Goal: Information Seeking & Learning: Learn about a topic

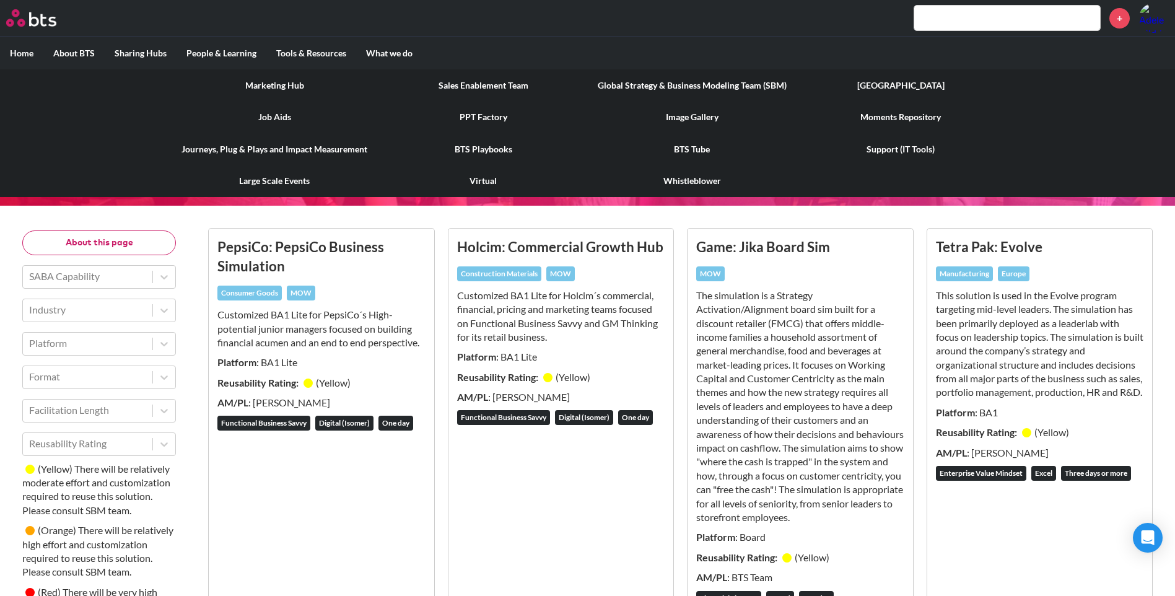
click at [675, 88] on link "Global Strategy & Business Modeling Team (SBM)" at bounding box center [692, 85] width 209 height 32
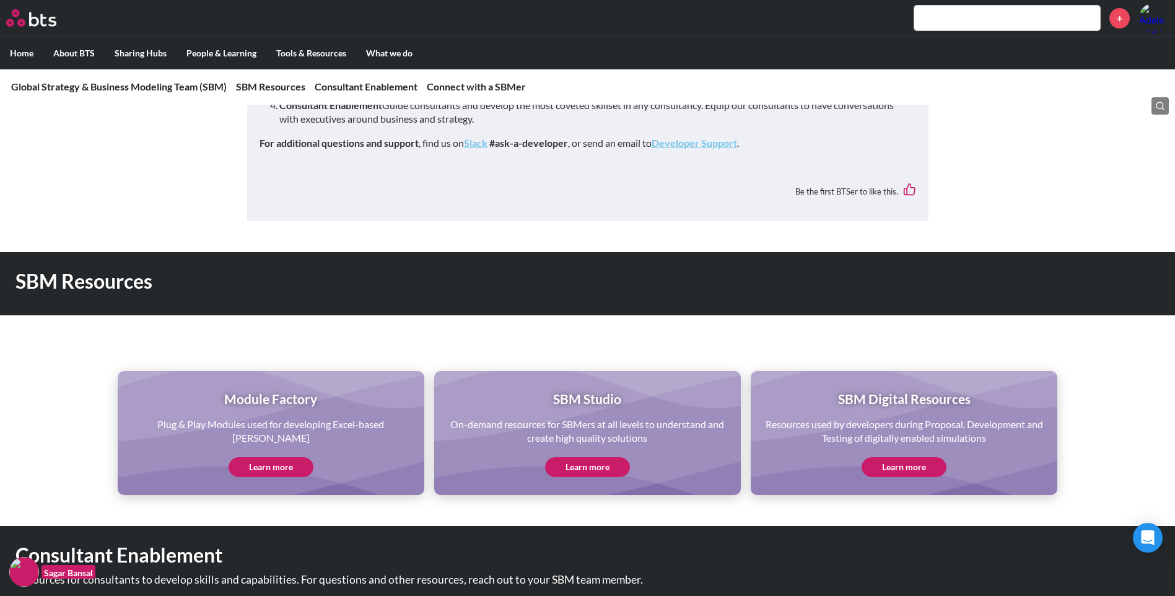
scroll to position [557, 0]
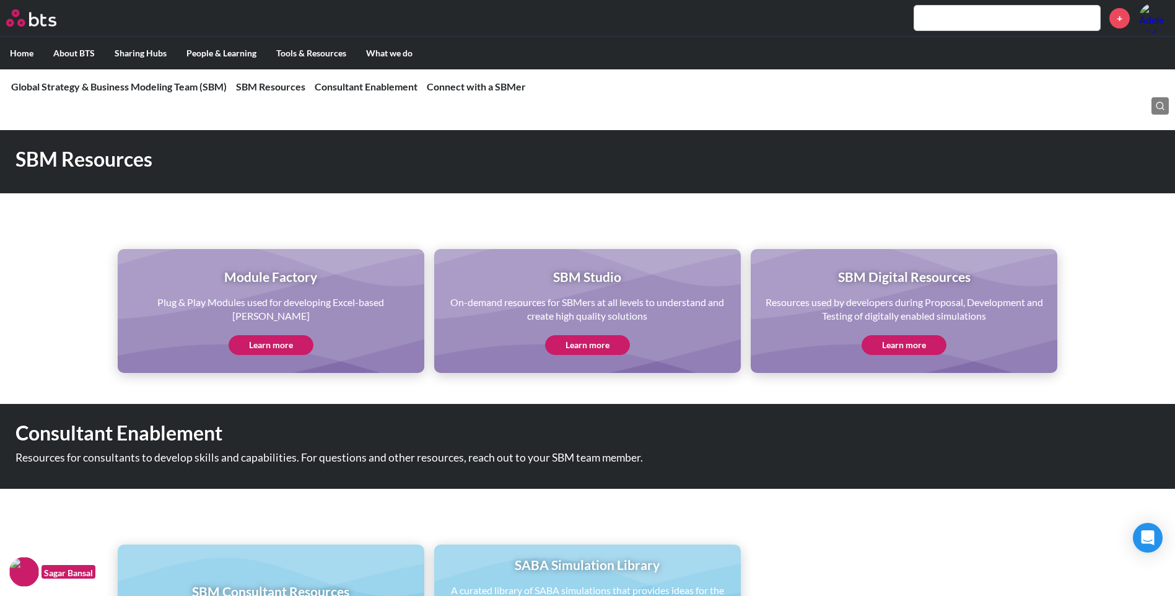
click at [284, 335] on link "Learn more" at bounding box center [271, 345] width 85 height 20
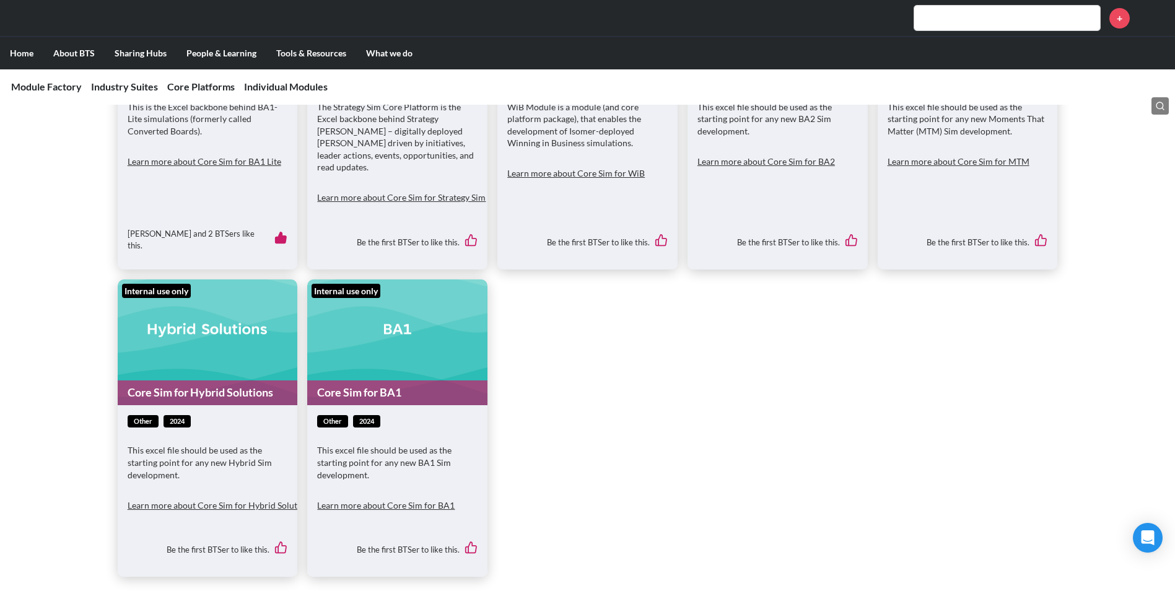
scroll to position [2663, 0]
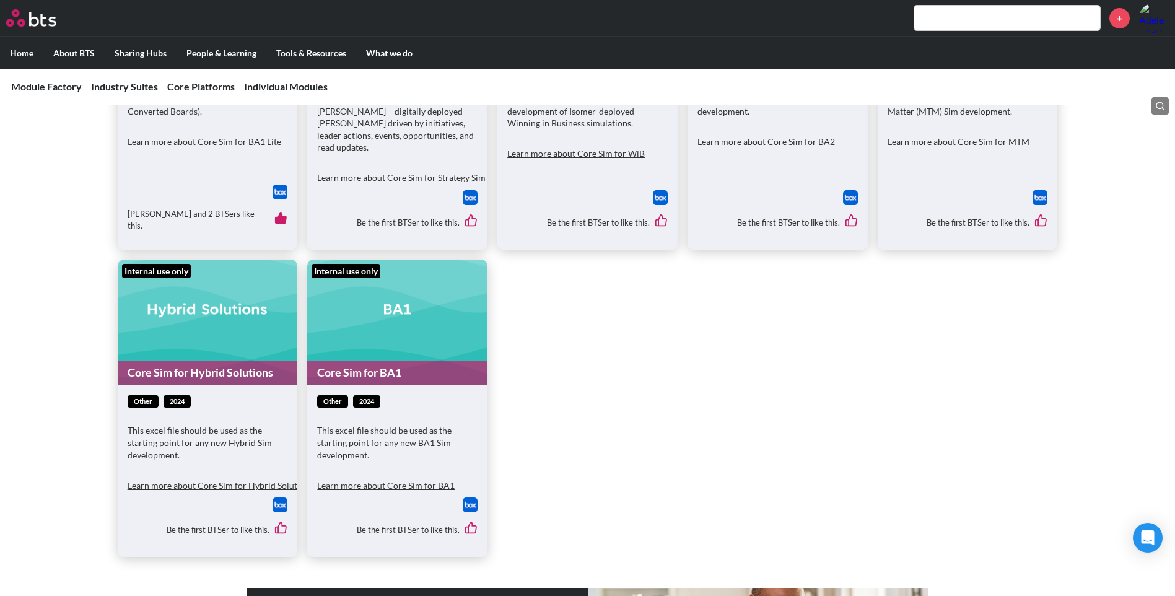
click at [426, 476] on button "Learn more about Core Sim for BA1" at bounding box center [385, 485] width 137 height 25
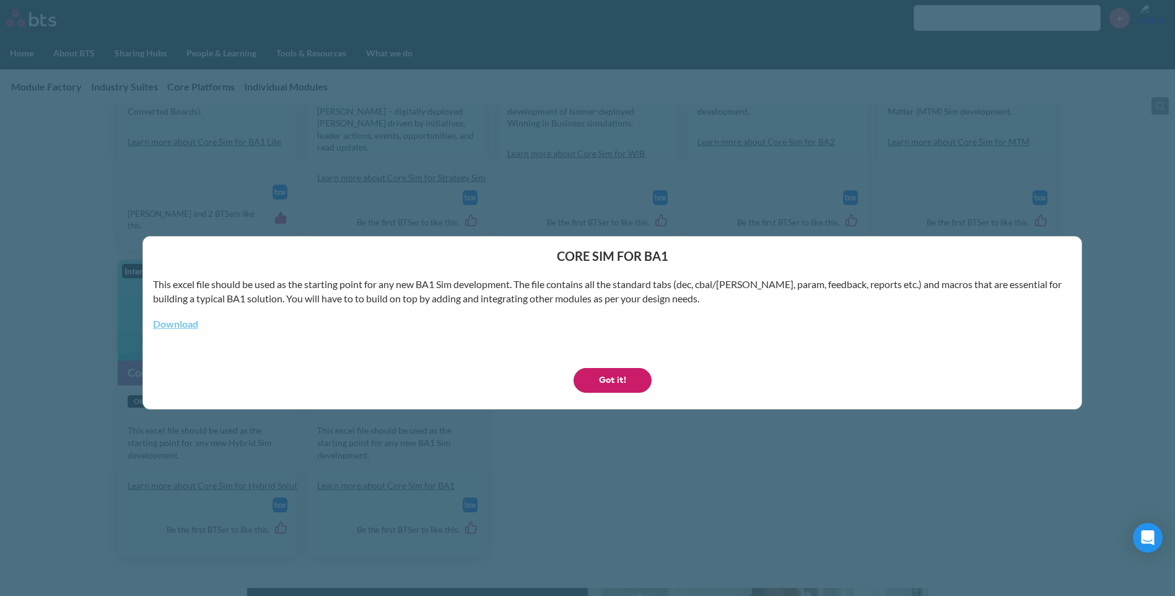
click at [633, 382] on button "Got it!" at bounding box center [613, 380] width 78 height 25
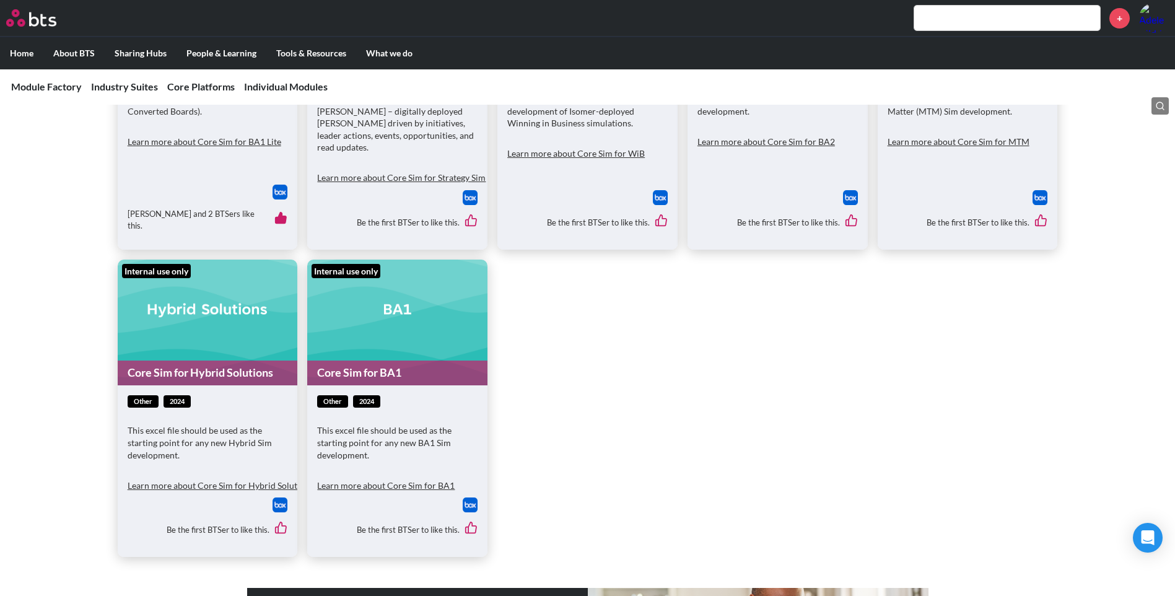
click at [403, 346] on figure "Internal use only Core Sim for BA1" at bounding box center [397, 323] width 180 height 126
click at [404, 360] on link "Core Sim for BA1" at bounding box center [397, 372] width 180 height 24
click at [468, 497] on img at bounding box center [470, 504] width 15 height 15
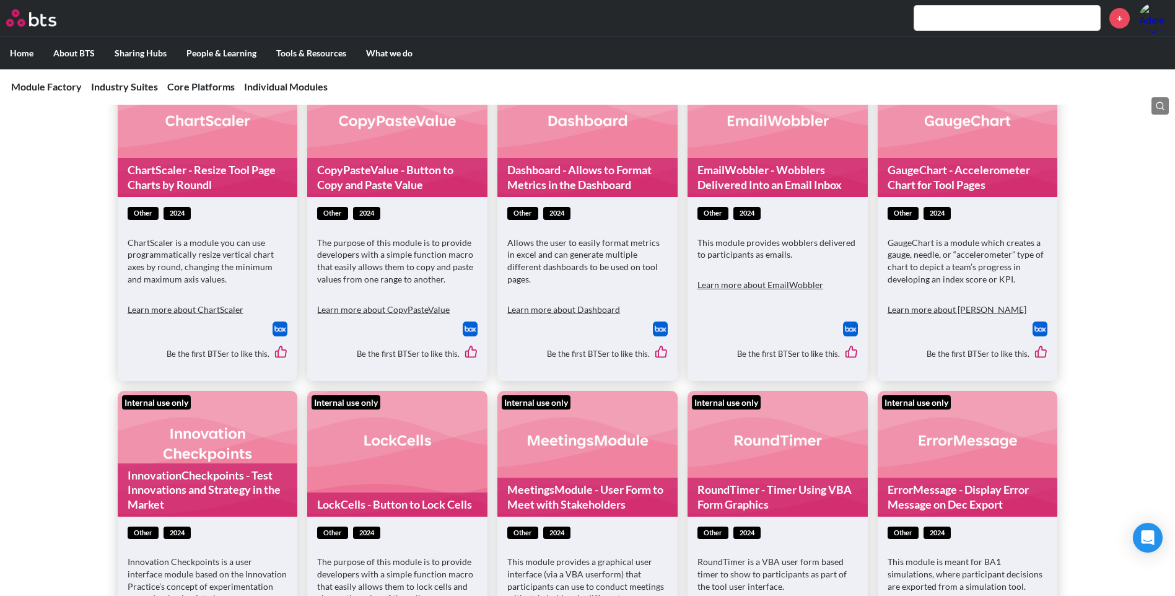
scroll to position [11520, 0]
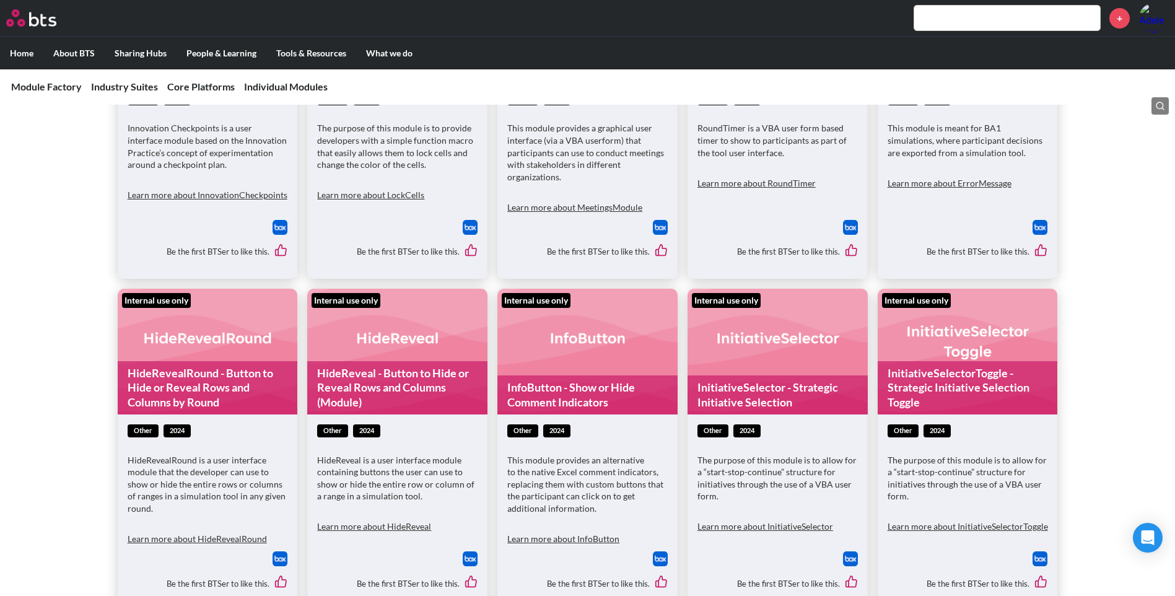
click at [971, 12] on input "text" at bounding box center [1007, 18] width 186 height 25
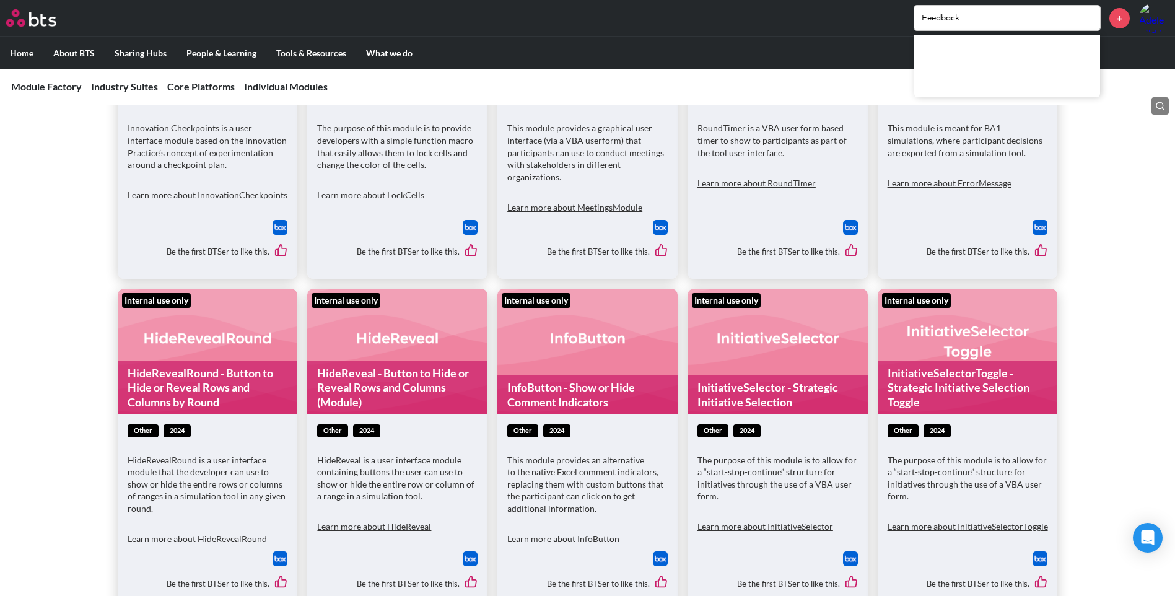
type input "Feedback"
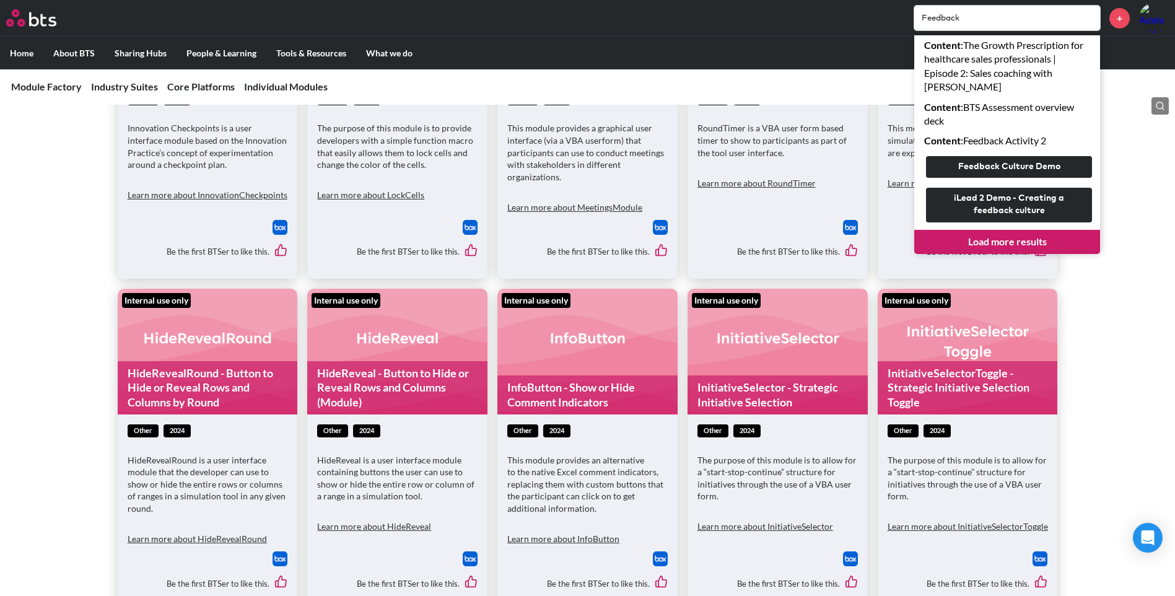
click at [1008, 240] on link "Load more results" at bounding box center [1007, 242] width 186 height 24
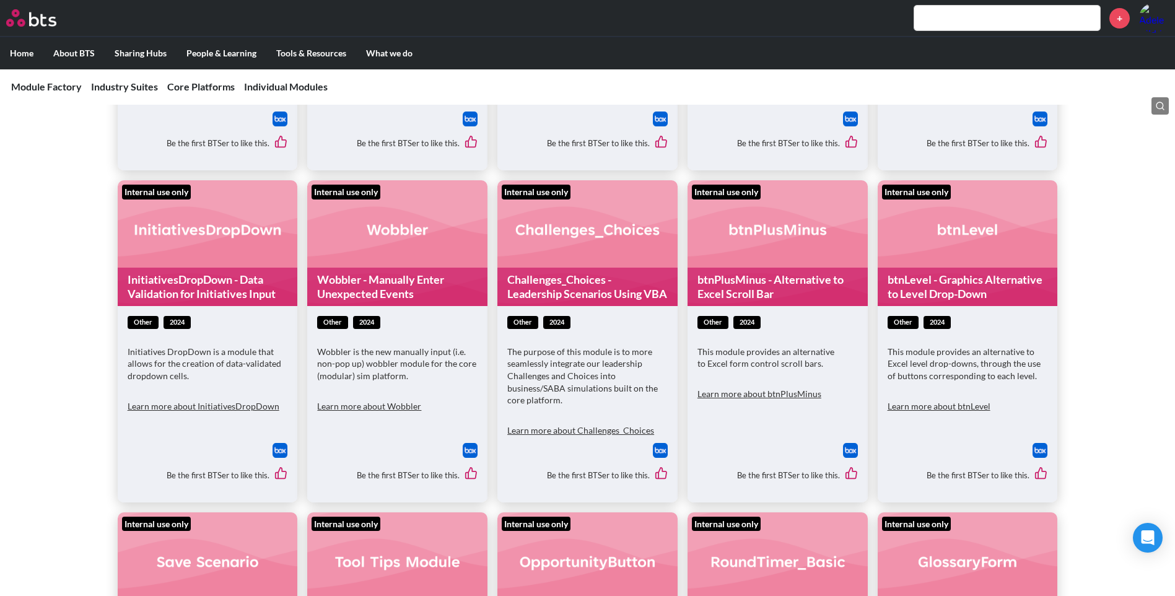
scroll to position [9385, 0]
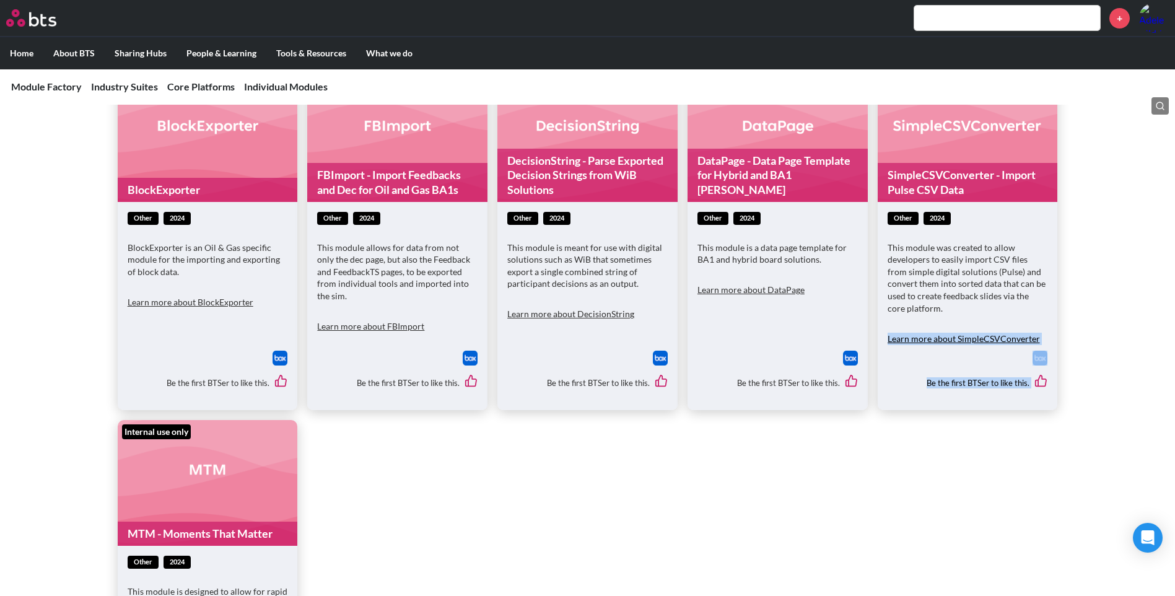
drag, startPoint x: 1161, startPoint y: 417, endPoint x: 1143, endPoint y: 276, distance: 141.8
click at [1143, 276] on div "Solutions Internal use only ClearDecisions - Create New Tools Each Round in Exc…" at bounding box center [587, 205] width 1175 height 1026
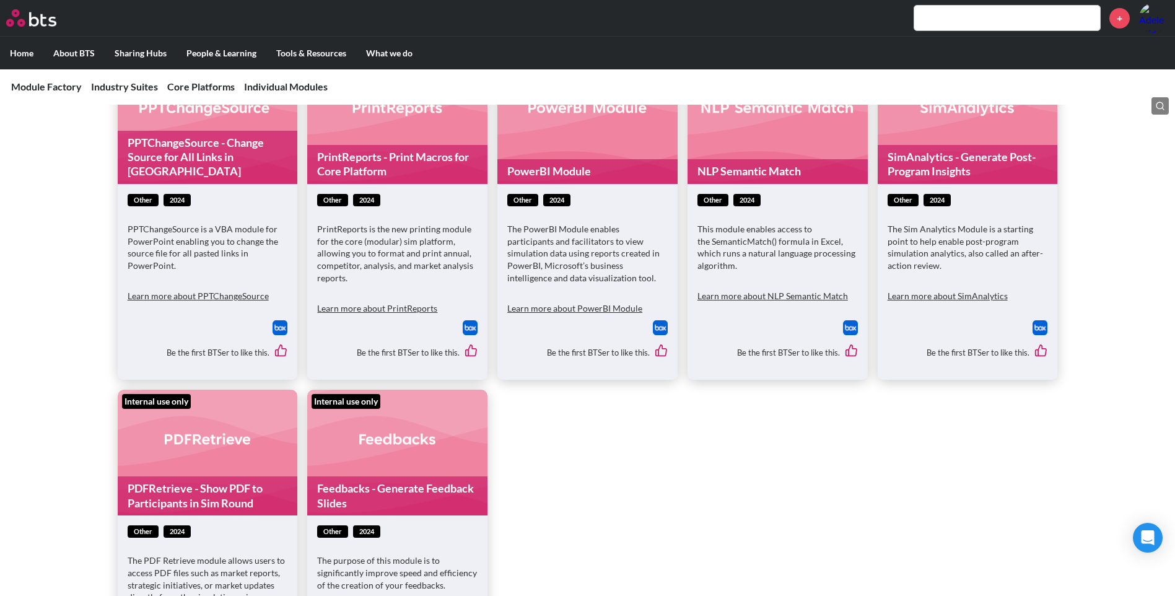
scroll to position [7247, 0]
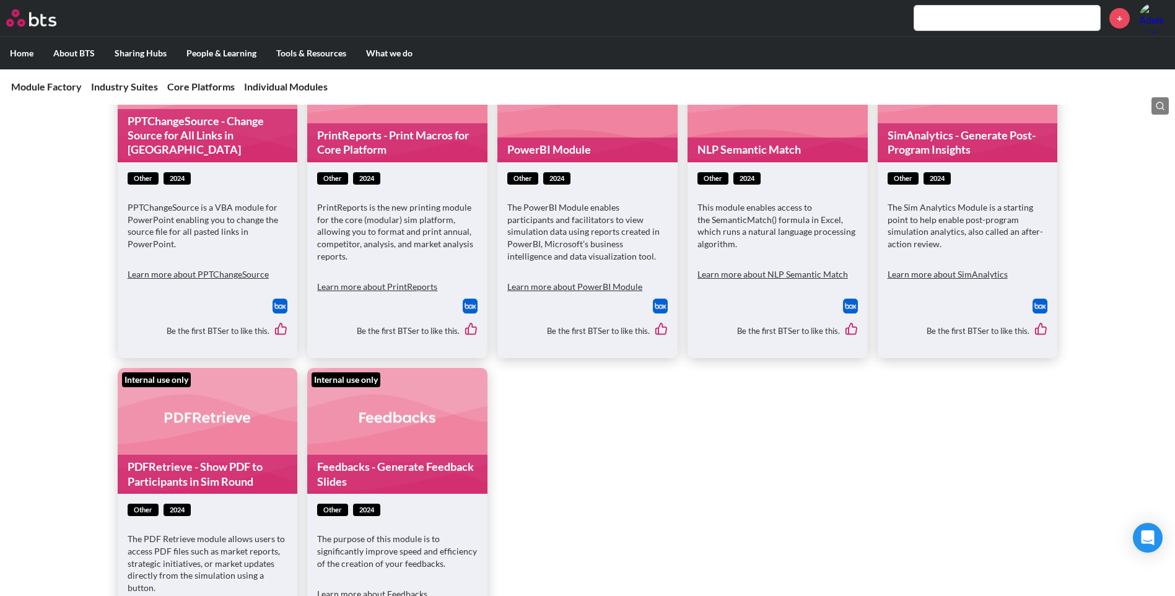
click at [426, 455] on link "Feedbacks - Generate Feedback Slides" at bounding box center [397, 474] width 180 height 39
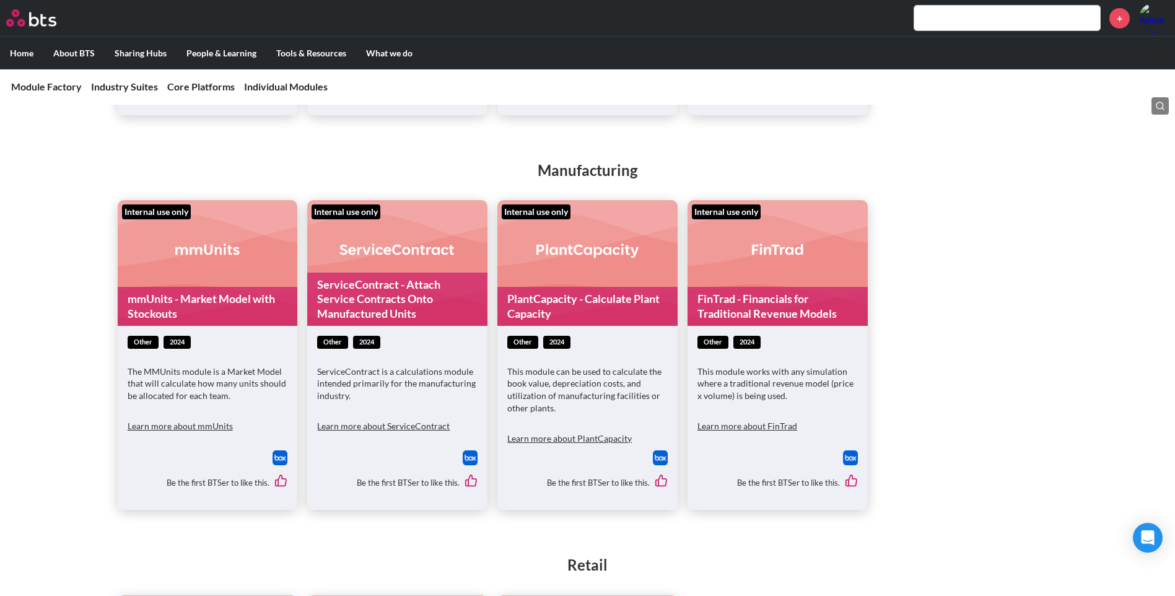
scroll to position [0, 0]
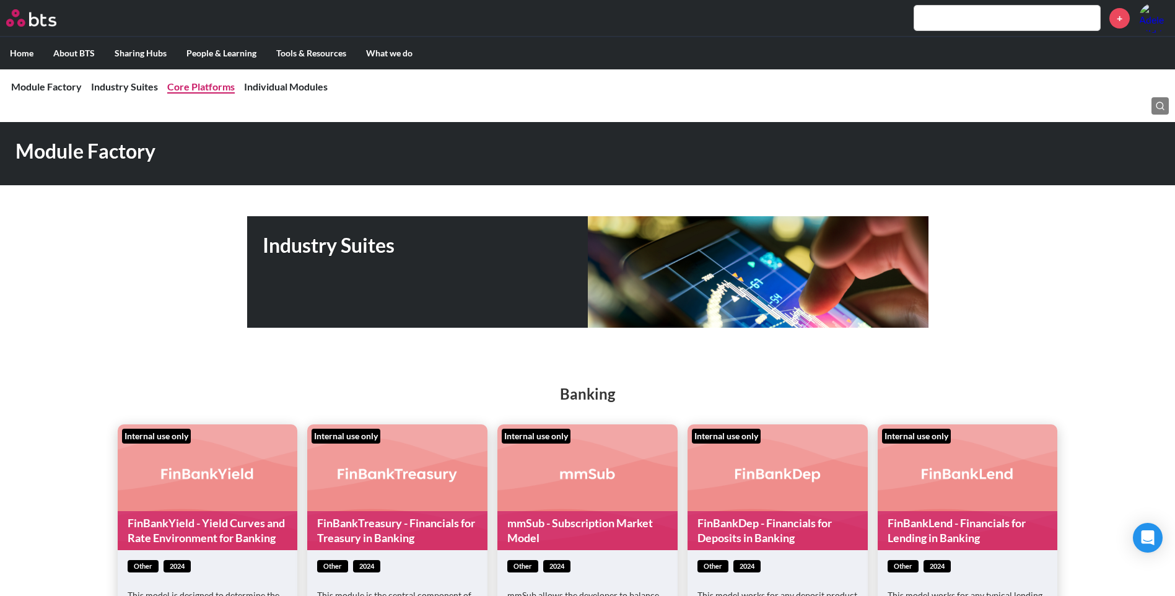
click at [196, 92] on link "Core Platforms" at bounding box center [201, 87] width 68 height 12
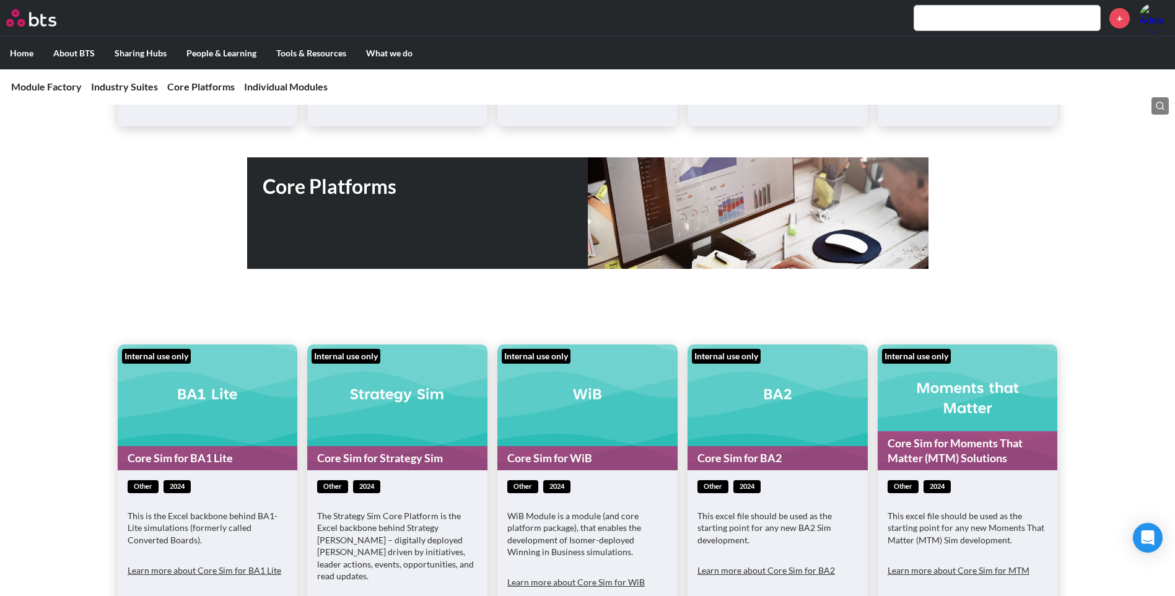
scroll to position [2237, 0]
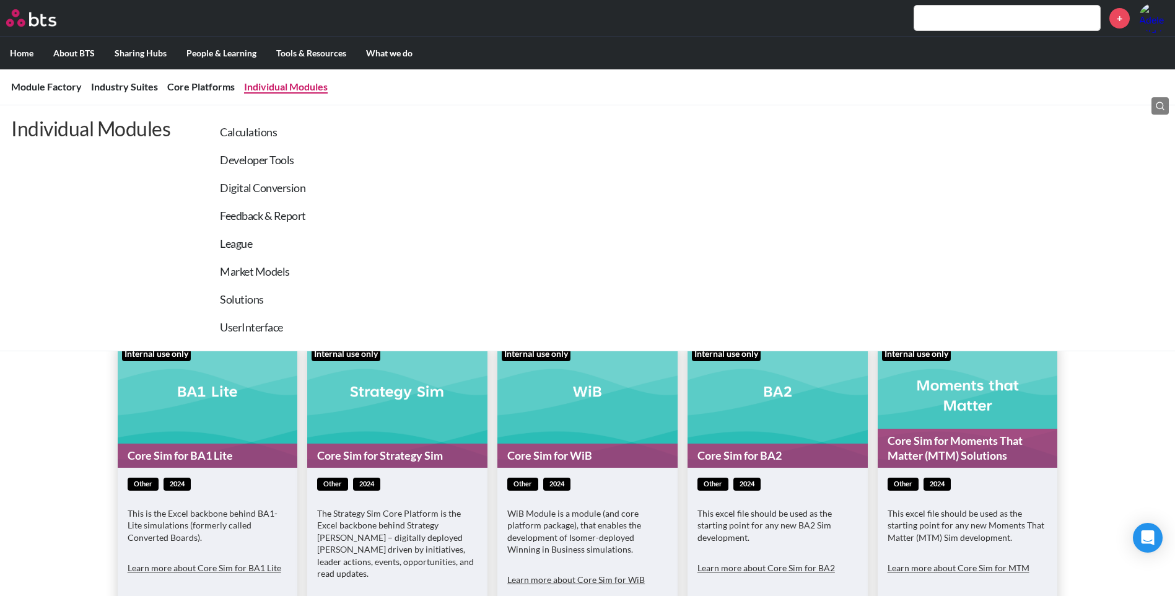
click at [271, 92] on link "Individual Modules" at bounding box center [286, 87] width 84 height 12
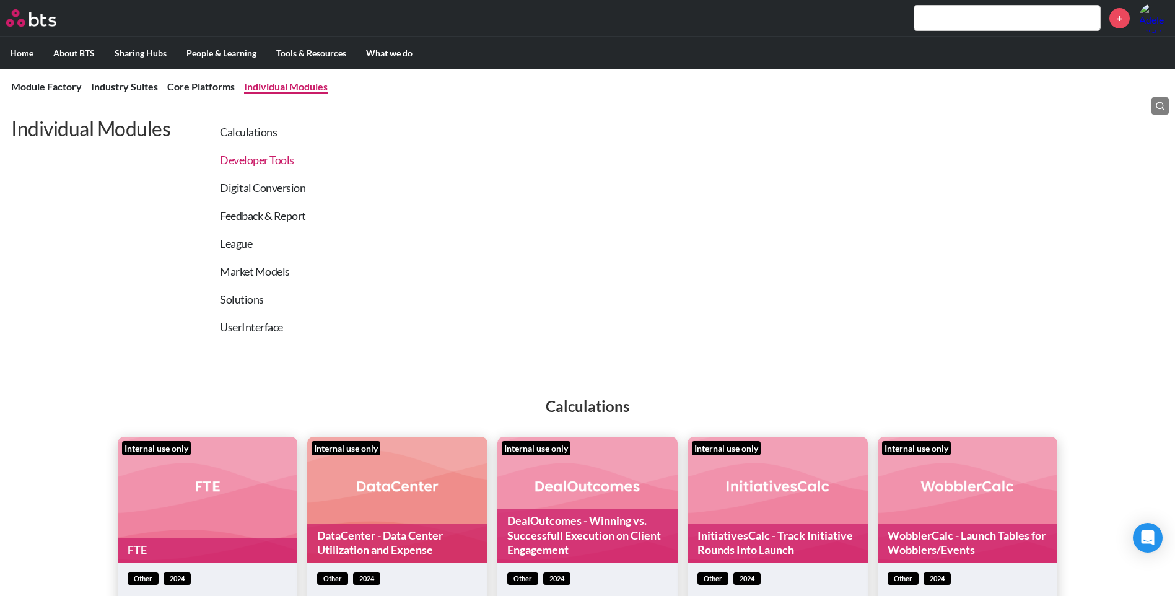
scroll to position [3084, 0]
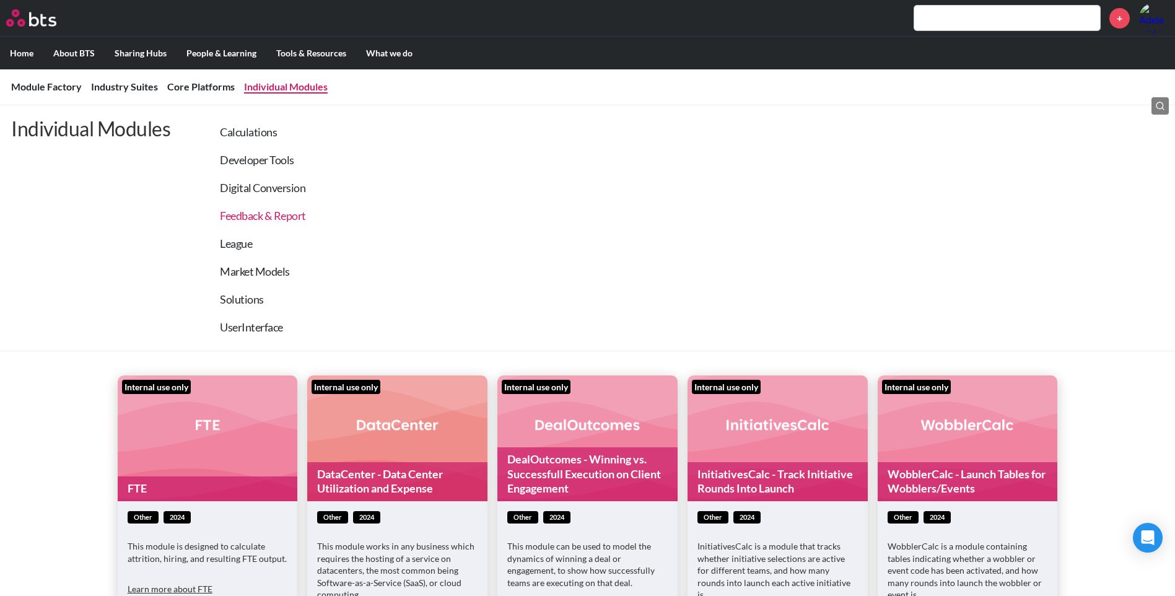
click at [281, 209] on link "Feedback & Report" at bounding box center [263, 216] width 86 height 14
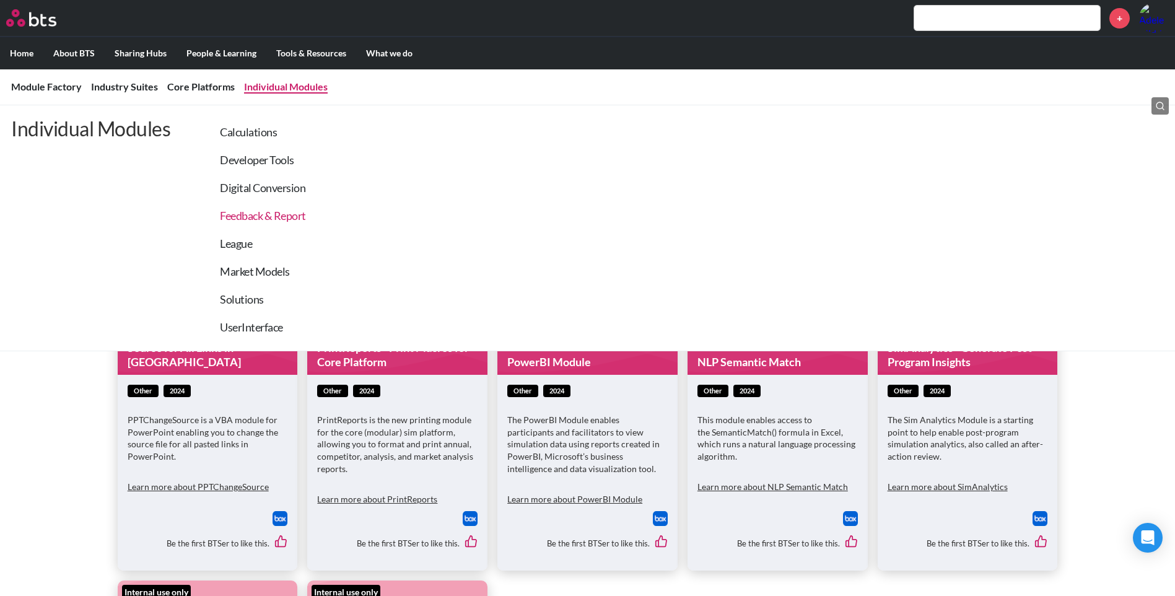
scroll to position [7038, 0]
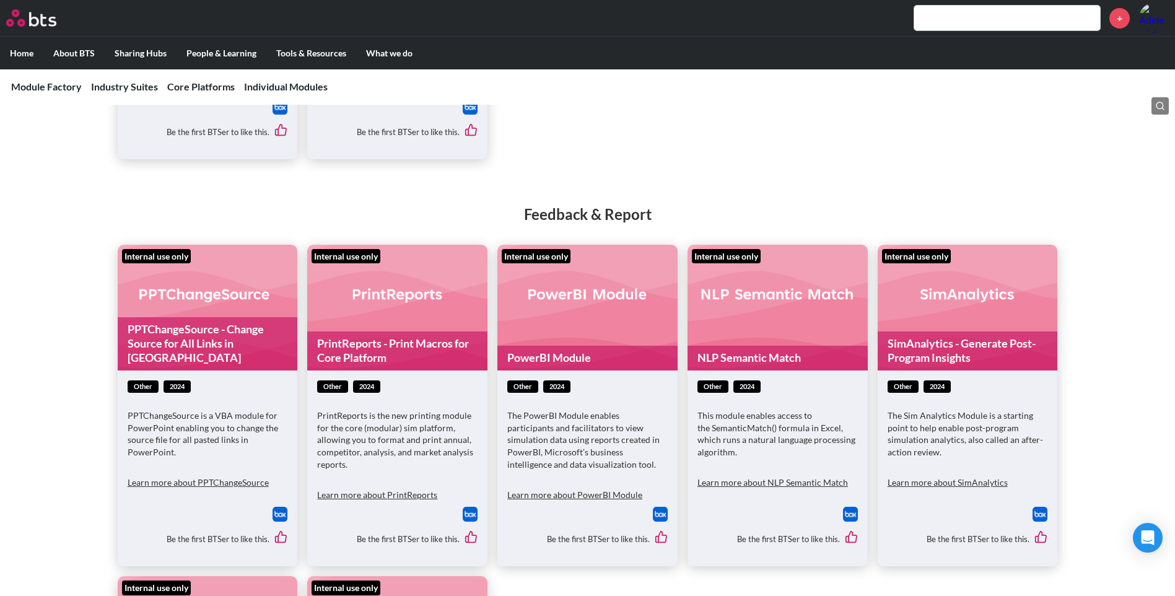
click at [247, 325] on link "PPTChangeSource - Change Source for All Links in [GEOGRAPHIC_DATA]" at bounding box center [208, 343] width 180 height 53
click at [409, 331] on link "PrintReports - Print Macros for Core Platform" at bounding box center [397, 350] width 180 height 39
click at [626, 346] on link "PowerBI Module" at bounding box center [587, 358] width 180 height 24
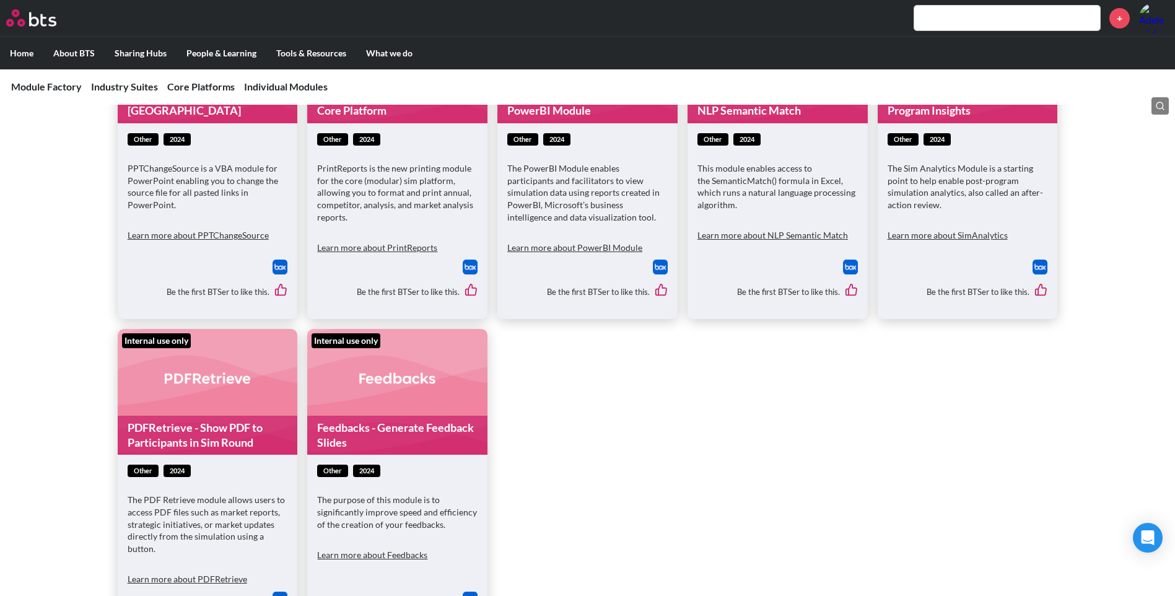
scroll to position [7286, 0]
click at [434, 415] on link "Feedbacks - Generate Feedback Slides" at bounding box center [397, 434] width 180 height 39
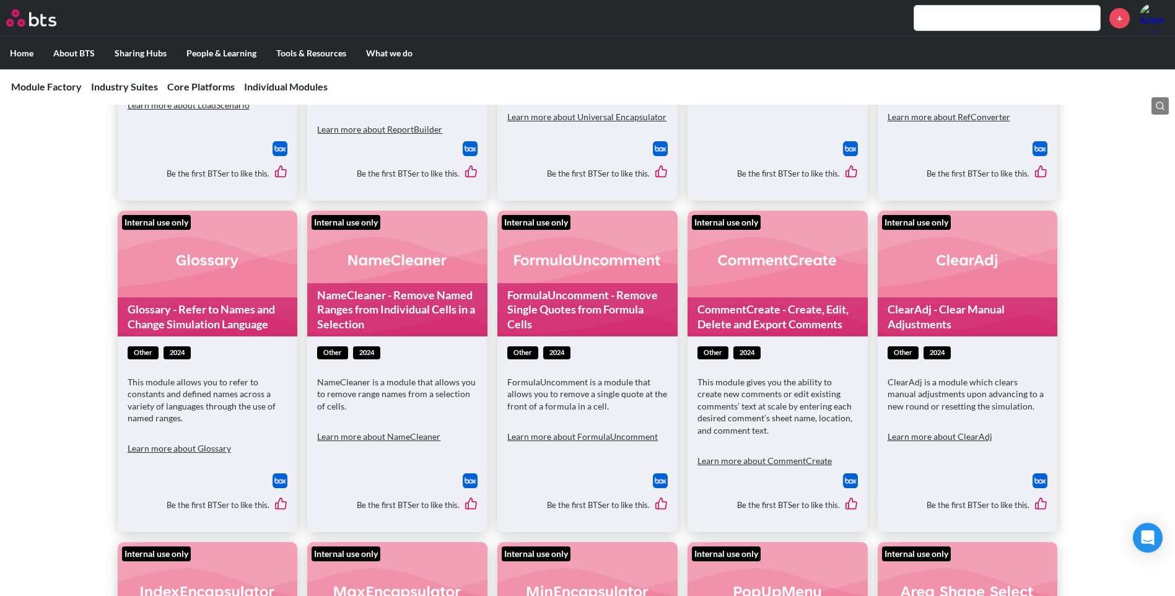
scroll to position [5676, 0]
